Goal: Find contact information: Find contact information

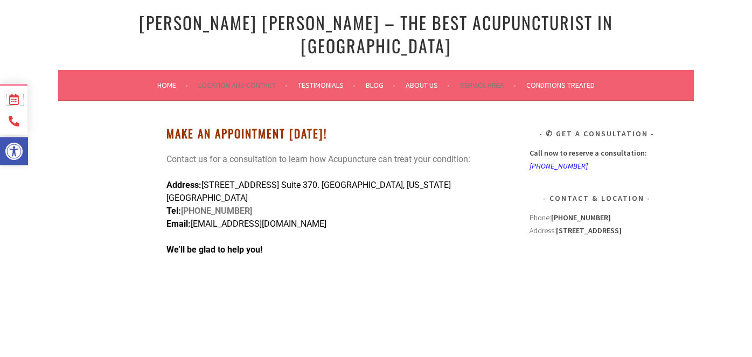
click at [9, 97] on icon at bounding box center [13, 99] width 13 height 11
